Goal: Use online tool/utility: Utilize a website feature to perform a specific function

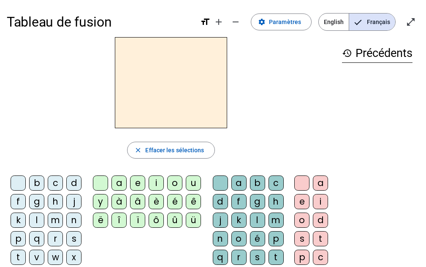
click at [74, 238] on div "s" at bounding box center [73, 238] width 15 height 15
click at [99, 221] on div "ë" at bounding box center [100, 220] width 15 height 15
click at [143, 184] on div "e" at bounding box center [137, 183] width 15 height 15
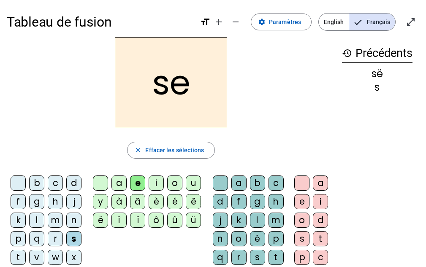
click at [52, 183] on div "c" at bounding box center [55, 183] width 15 height 15
click at [43, 219] on div "l" at bounding box center [36, 220] width 15 height 15
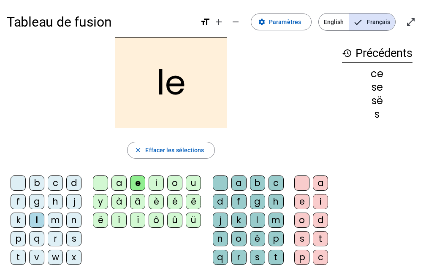
click at [74, 184] on div "d" at bounding box center [73, 183] width 15 height 15
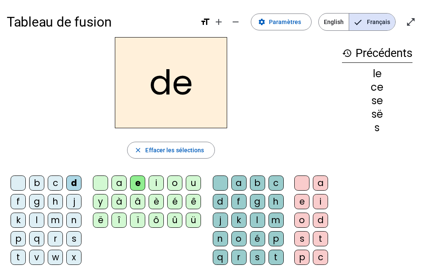
click at [192, 184] on div "u" at bounding box center [193, 183] width 15 height 15
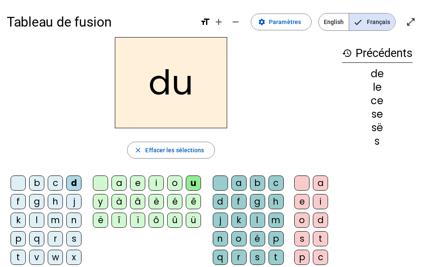
click at [225, 180] on div at bounding box center [220, 183] width 15 height 15
click at [256, 218] on div "l" at bounding box center [257, 220] width 15 height 15
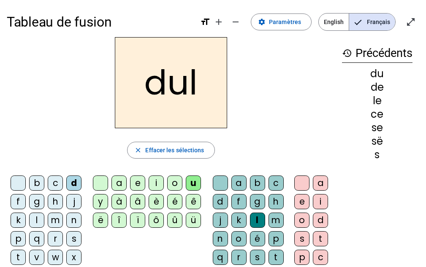
click at [220, 185] on div at bounding box center [220, 183] width 15 height 15
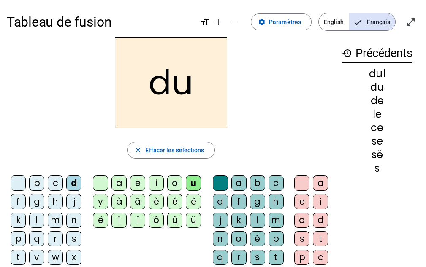
click at [38, 221] on div "l" at bounding box center [36, 220] width 15 height 15
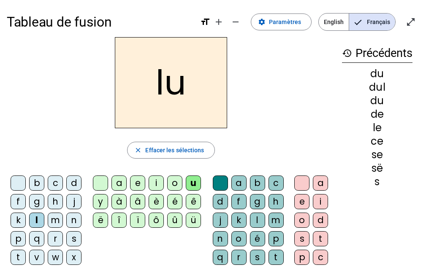
click at [37, 257] on div "v" at bounding box center [36, 257] width 15 height 15
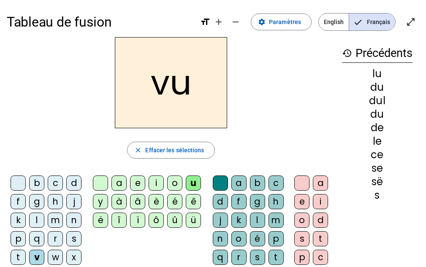
click at [16, 181] on div at bounding box center [18, 183] width 15 height 15
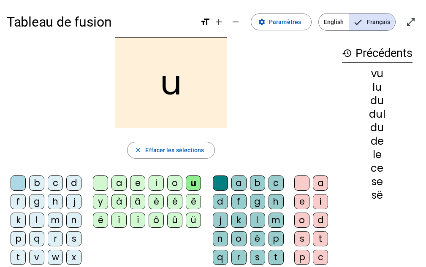
click at [72, 237] on div "s" at bounding box center [73, 238] width 15 height 15
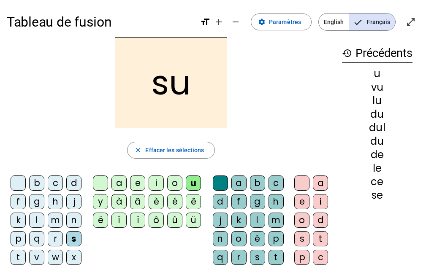
click at [321, 251] on div "c" at bounding box center [320, 257] width 15 height 15
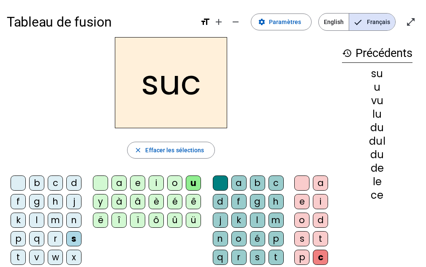
click at [153, 200] on div "è" at bounding box center [156, 201] width 15 height 15
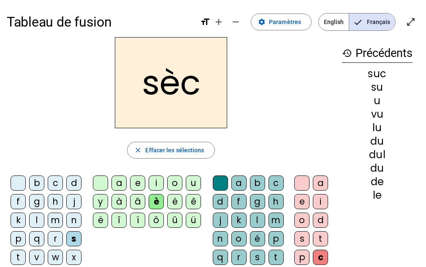
click at [136, 185] on div "e" at bounding box center [137, 183] width 15 height 15
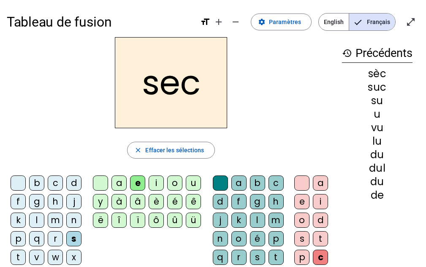
click at [234, 183] on div "a" at bounding box center [238, 183] width 15 height 15
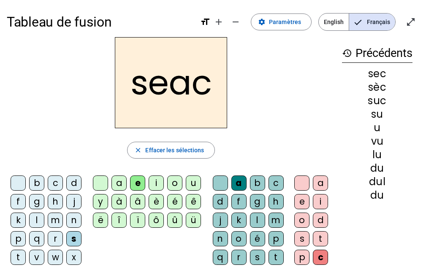
click at [219, 186] on div at bounding box center [220, 183] width 15 height 15
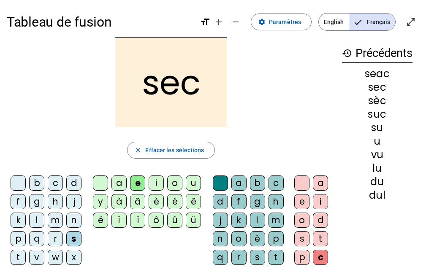
click at [138, 199] on div "â" at bounding box center [137, 201] width 15 height 15
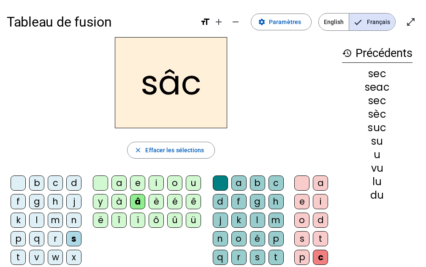
click at [119, 184] on div "a" at bounding box center [118, 183] width 15 height 15
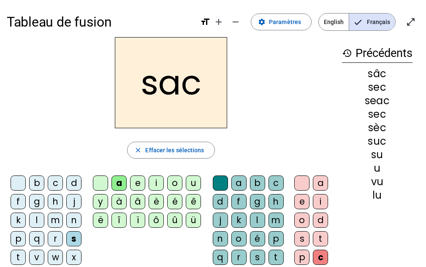
click at [37, 219] on div "l" at bounding box center [36, 220] width 15 height 15
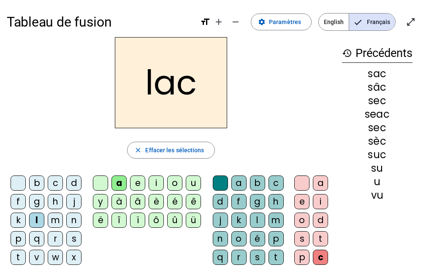
click at [74, 182] on div "d" at bounding box center [73, 183] width 15 height 15
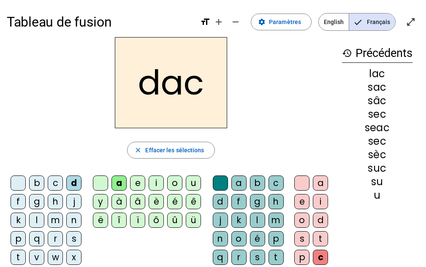
click at [36, 179] on div "b" at bounding box center [36, 183] width 15 height 15
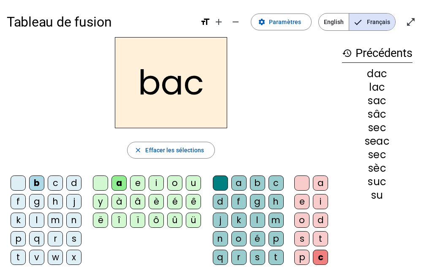
click at [20, 260] on div "t" at bounding box center [18, 257] width 15 height 15
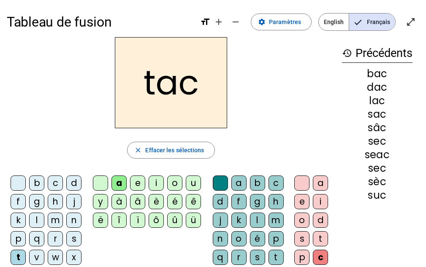
click at [176, 187] on div "o" at bounding box center [174, 183] width 15 height 15
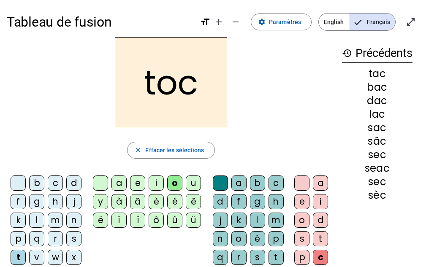
click at [55, 236] on div "r" at bounding box center [55, 238] width 15 height 15
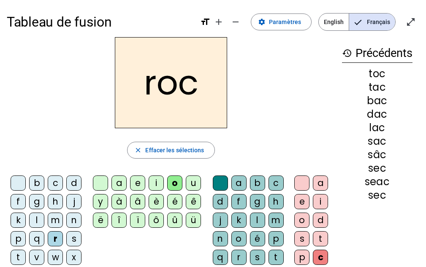
click at [74, 238] on div "s" at bounding box center [73, 238] width 15 height 15
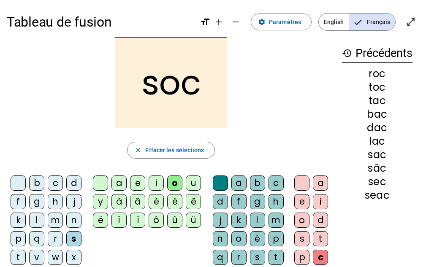
click at [219, 181] on div at bounding box center [220, 183] width 15 height 15
click at [37, 223] on div "l" at bounding box center [36, 220] width 15 height 15
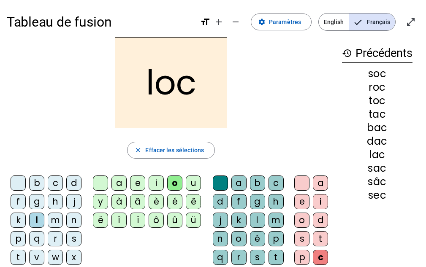
click at [71, 237] on div "s" at bounding box center [73, 238] width 15 height 15
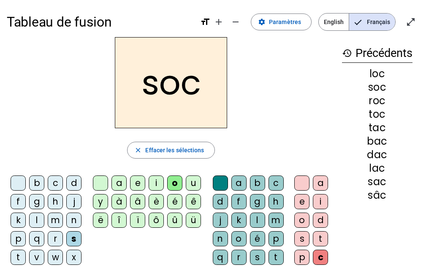
click at [257, 222] on div "l" at bounding box center [257, 220] width 15 height 15
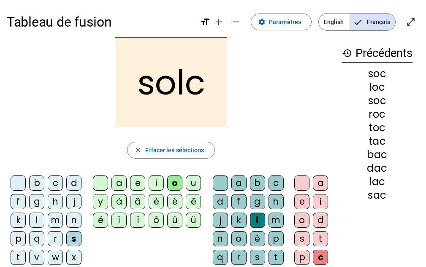
click at [219, 184] on div at bounding box center [220, 183] width 15 height 15
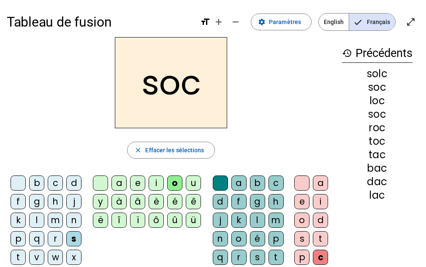
click at [216, 184] on div at bounding box center [220, 183] width 15 height 15
click at [305, 185] on div at bounding box center [301, 183] width 15 height 15
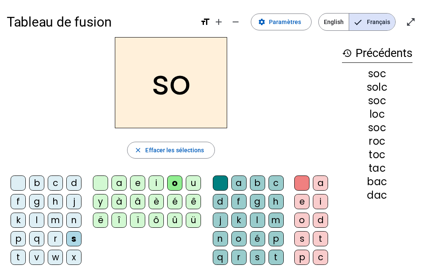
click at [255, 220] on div "l" at bounding box center [257, 220] width 15 height 15
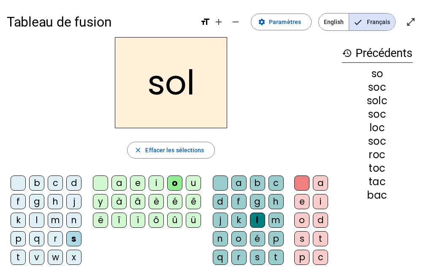
click at [41, 177] on div "b" at bounding box center [36, 183] width 15 height 15
